Goal: Task Accomplishment & Management: Use online tool/utility

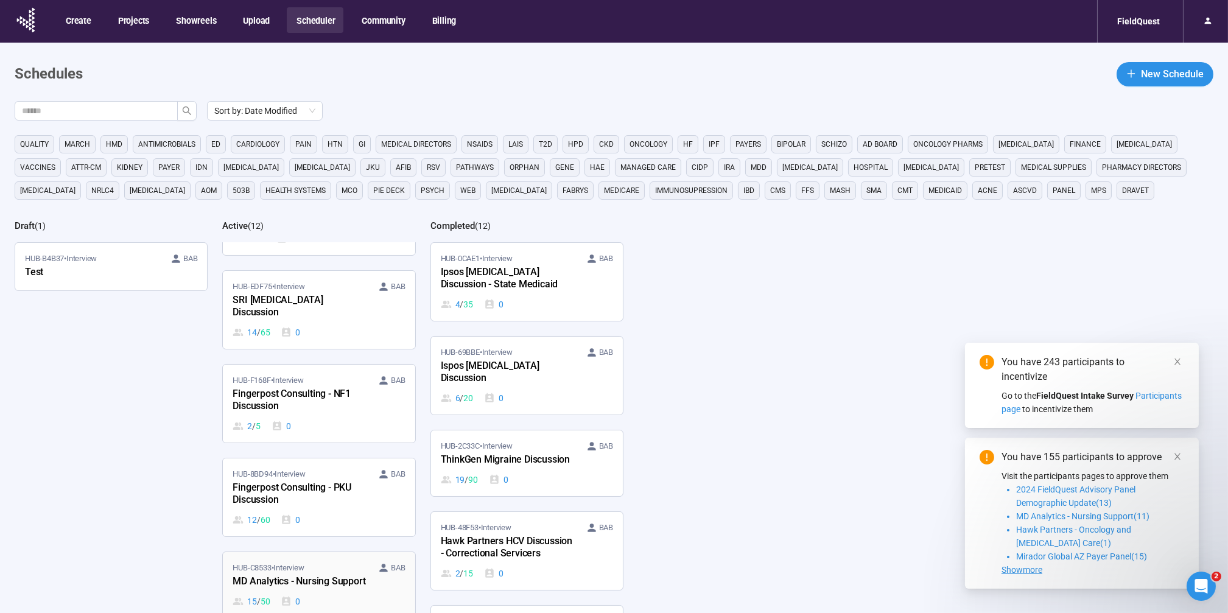
click at [319, 562] on div "HUB-C8533 • Interview BAB" at bounding box center [319, 568] width 172 height 12
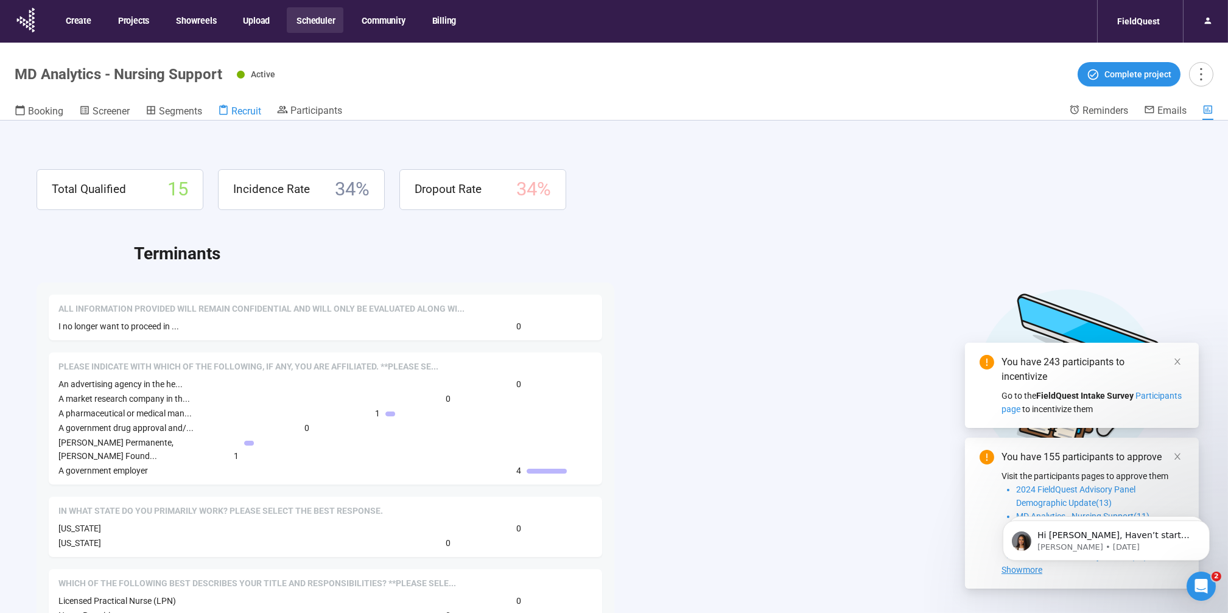
click at [251, 107] on span "Recruit" at bounding box center [246, 111] width 30 height 12
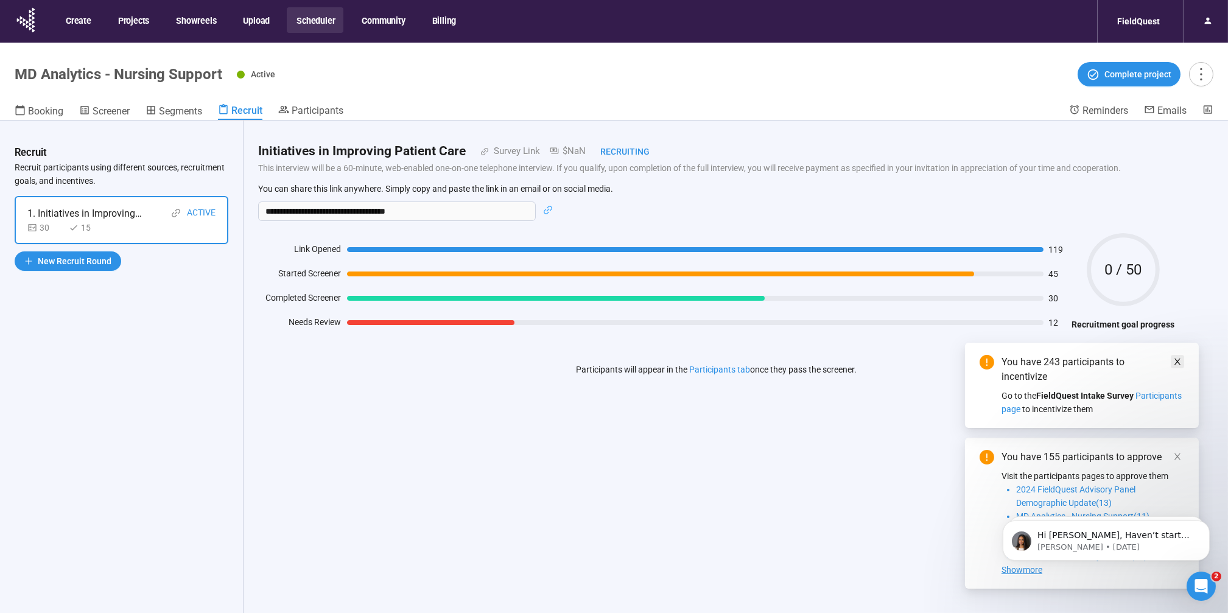
click at [1175, 359] on icon "close" at bounding box center [1178, 362] width 6 height 6
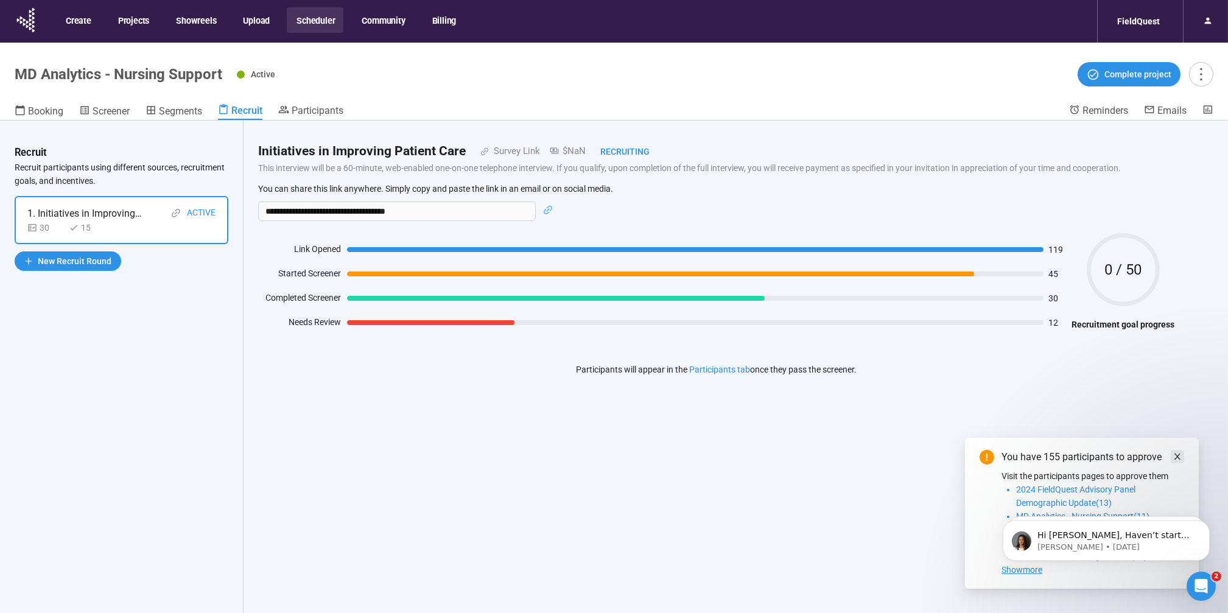
click at [1178, 457] on icon "close" at bounding box center [1178, 456] width 9 height 9
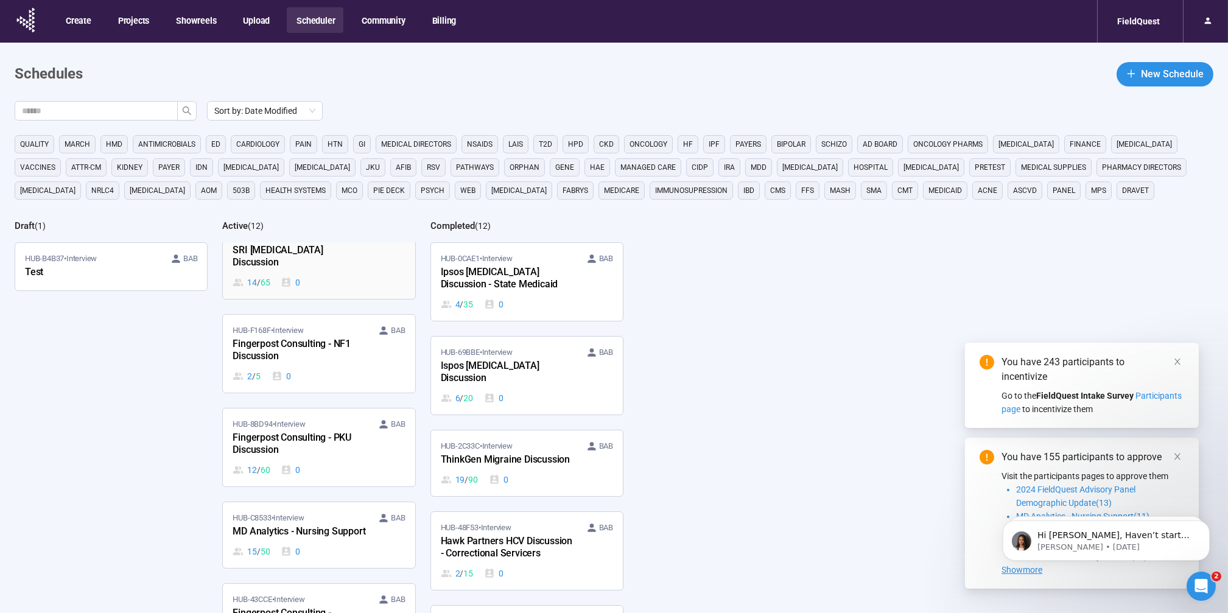
scroll to position [321, 0]
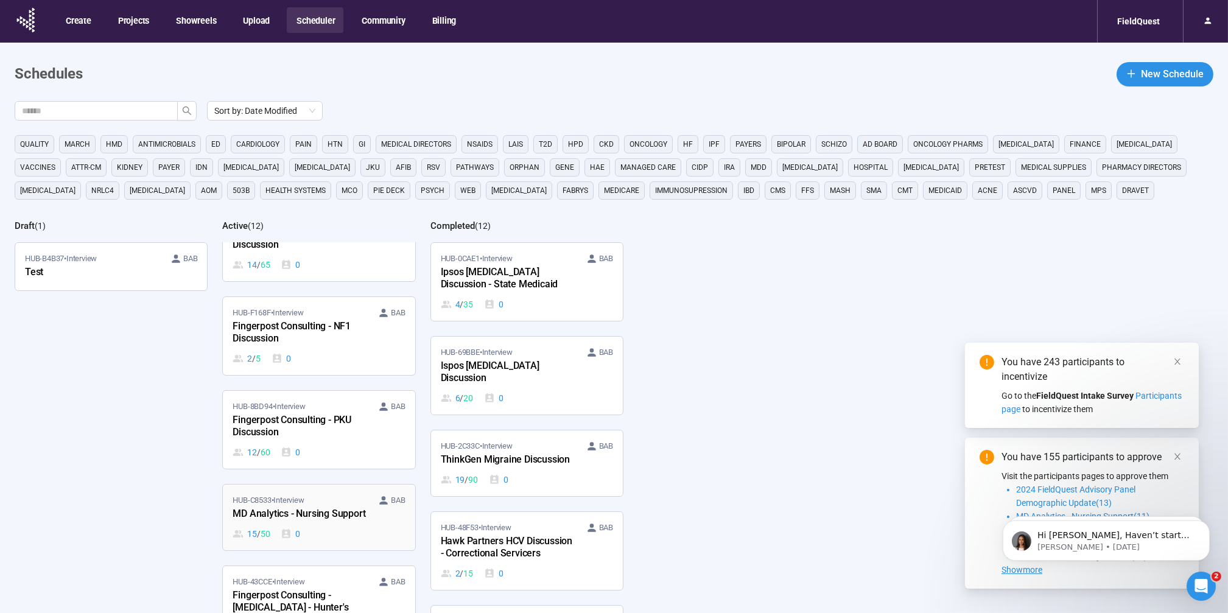
click at [314, 507] on div "MD Analytics - Nursing Support" at bounding box center [300, 515] width 134 height 16
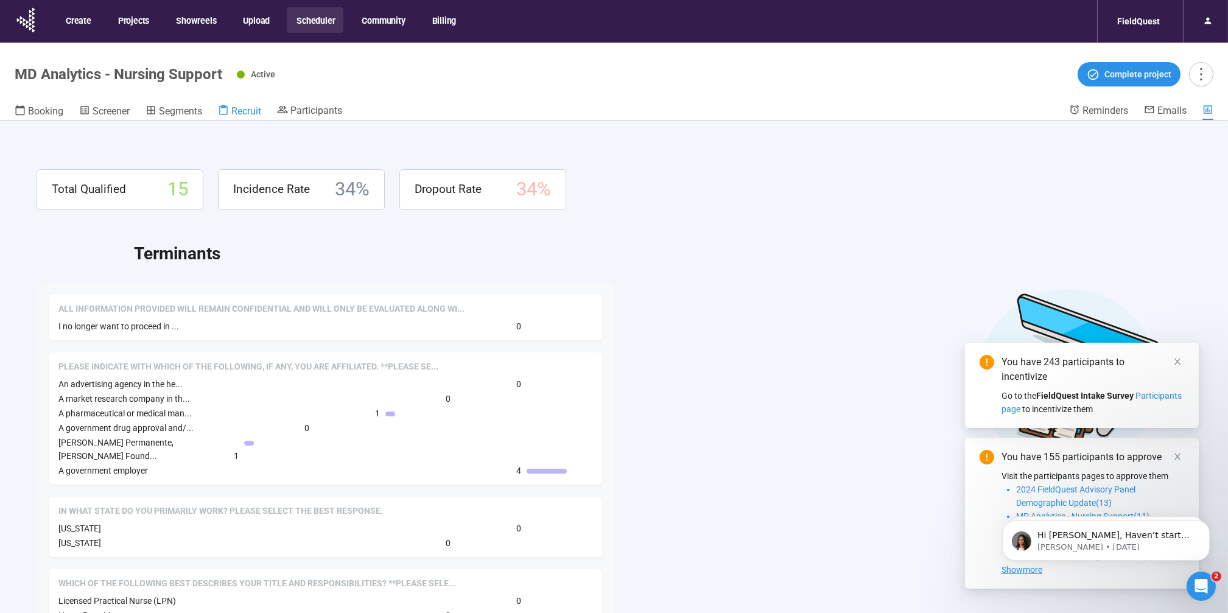
click at [244, 107] on span "Recruit" at bounding box center [246, 111] width 30 height 12
